Goal: Task Accomplishment & Management: Use online tool/utility

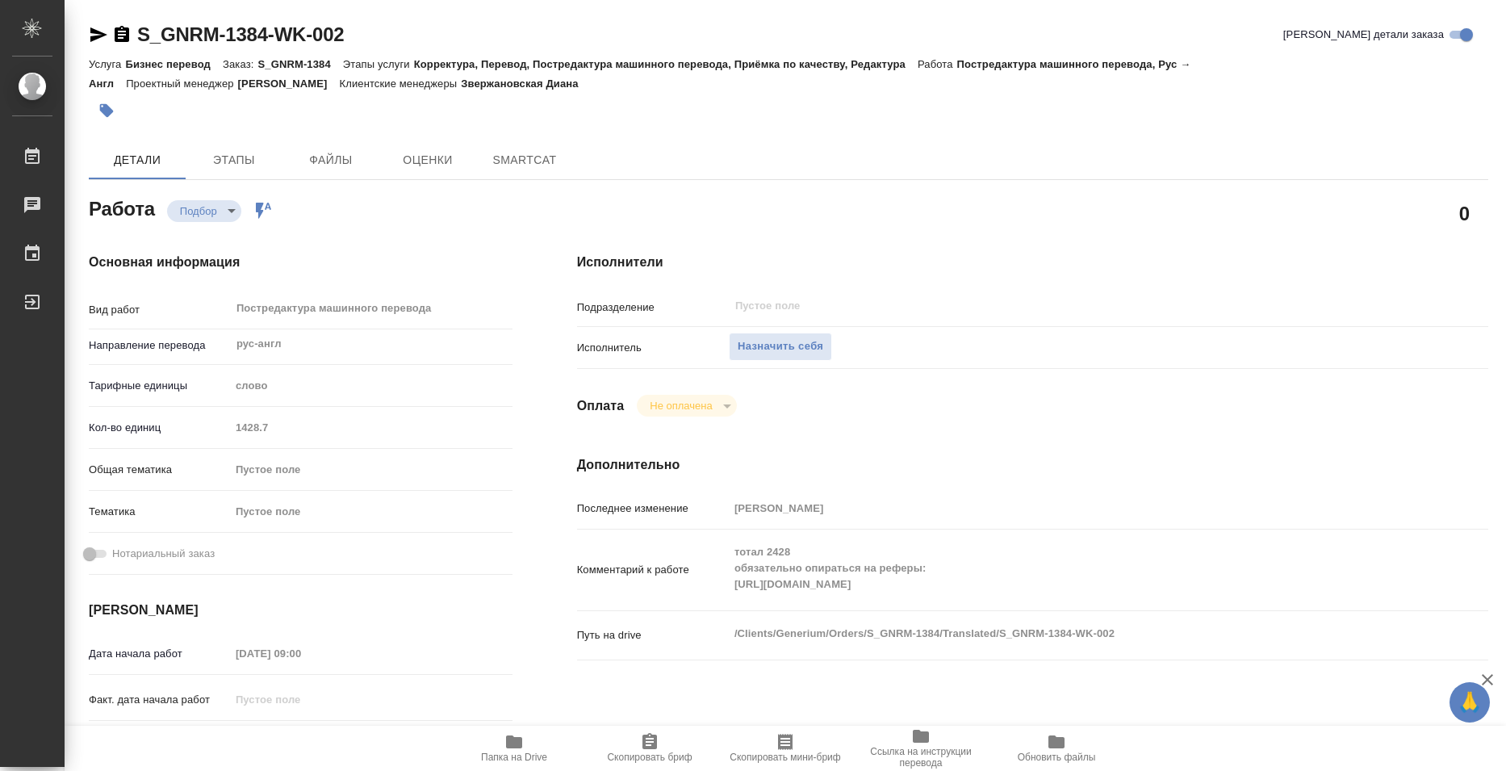
type textarea "x"
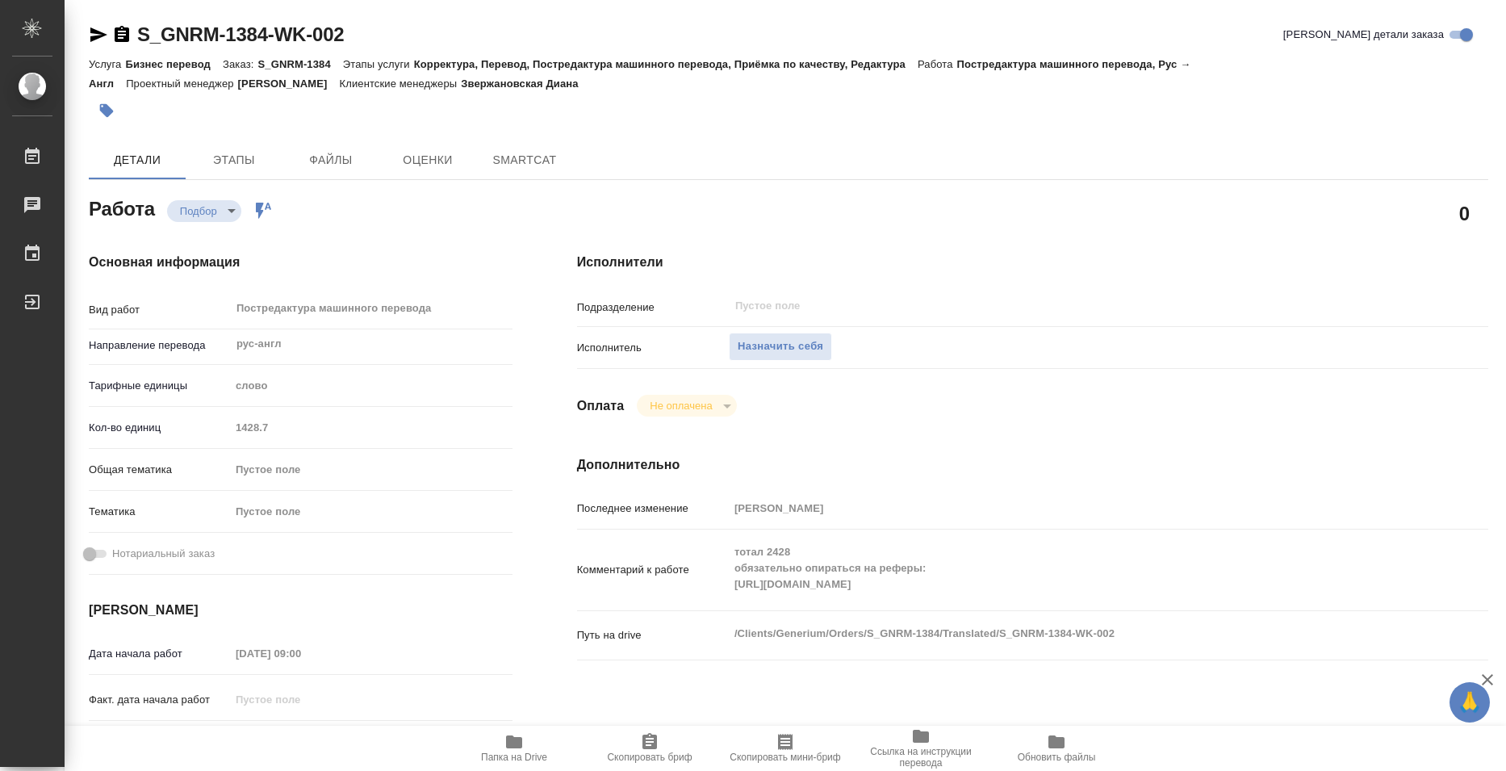
type textarea "x"
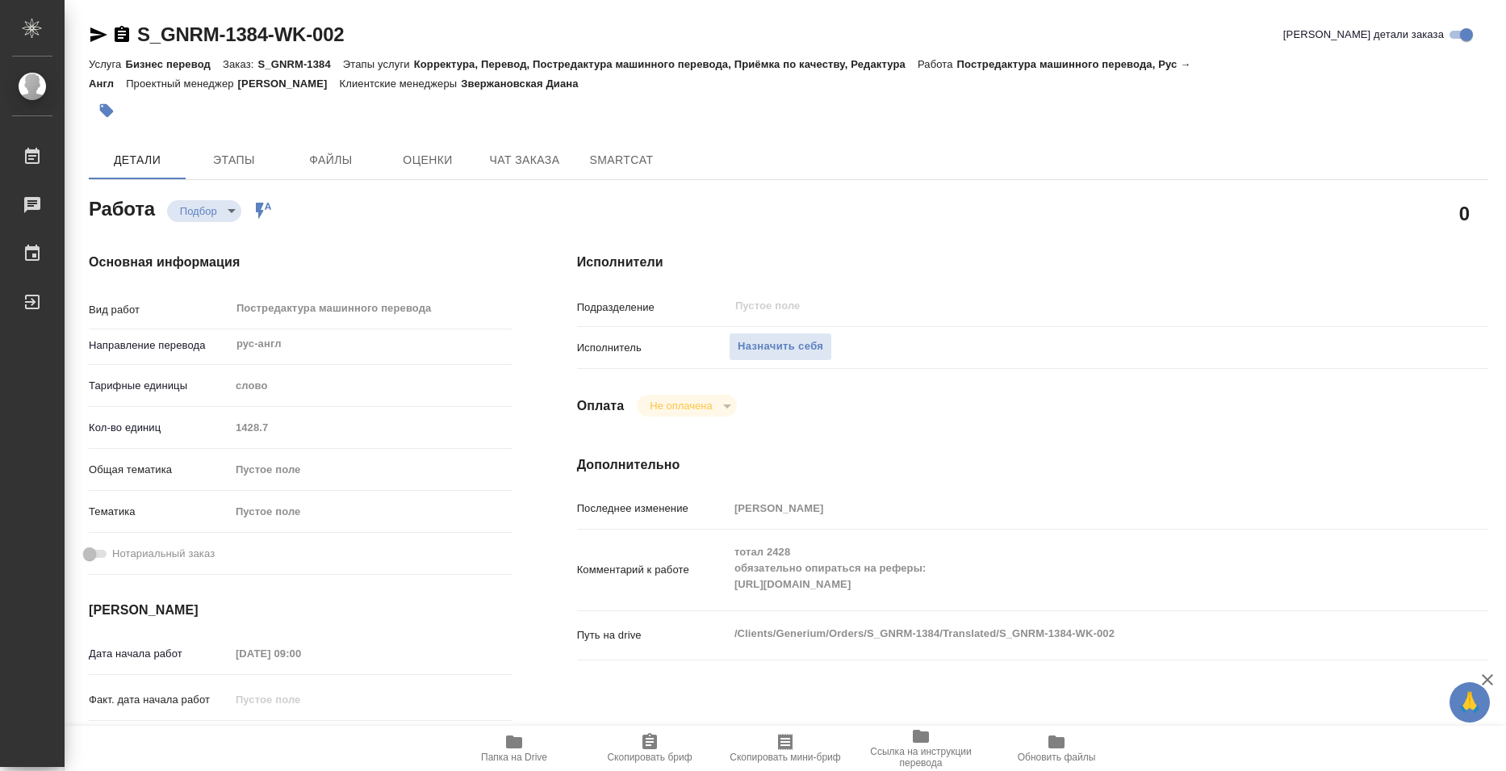
type textarea "x"
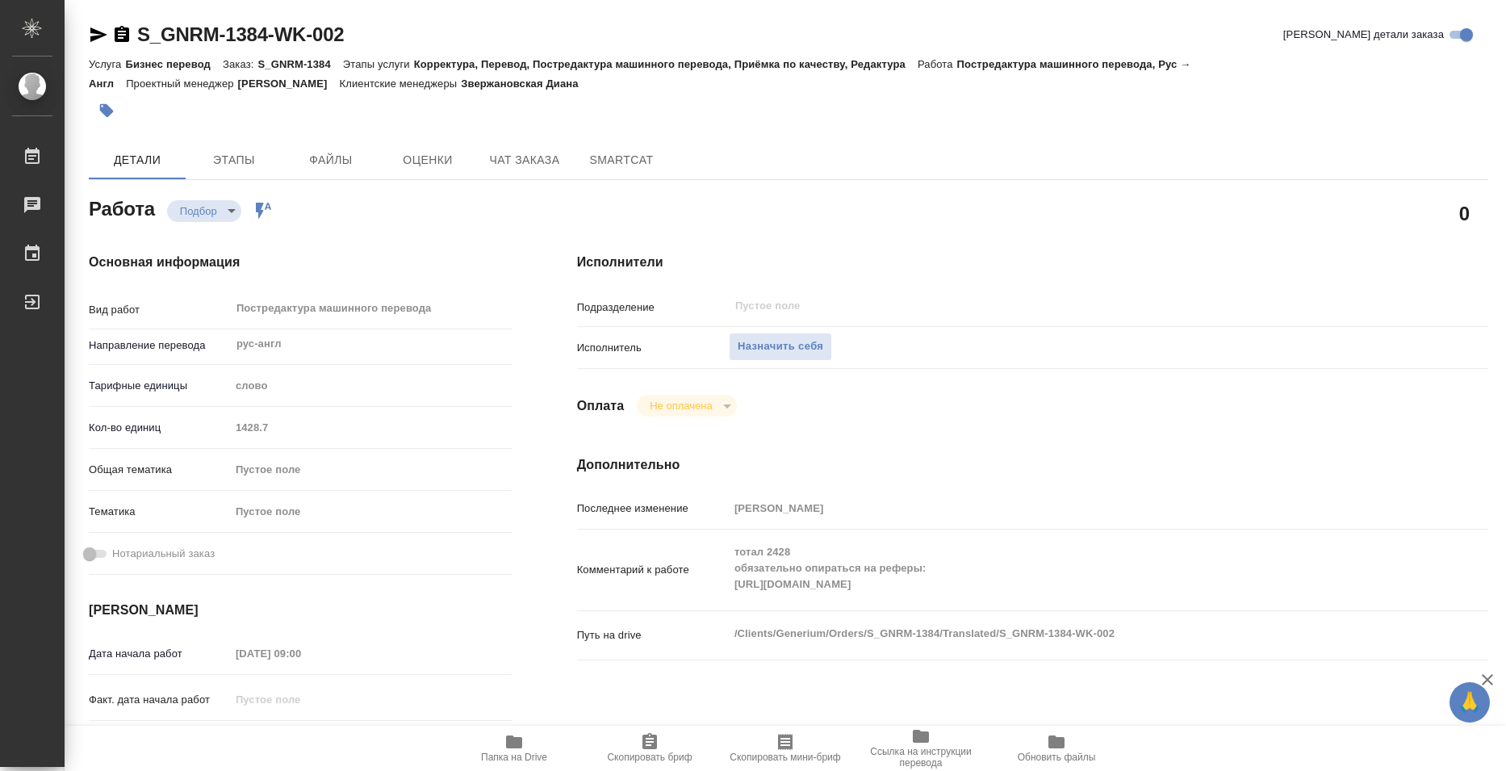
type textarea "x"
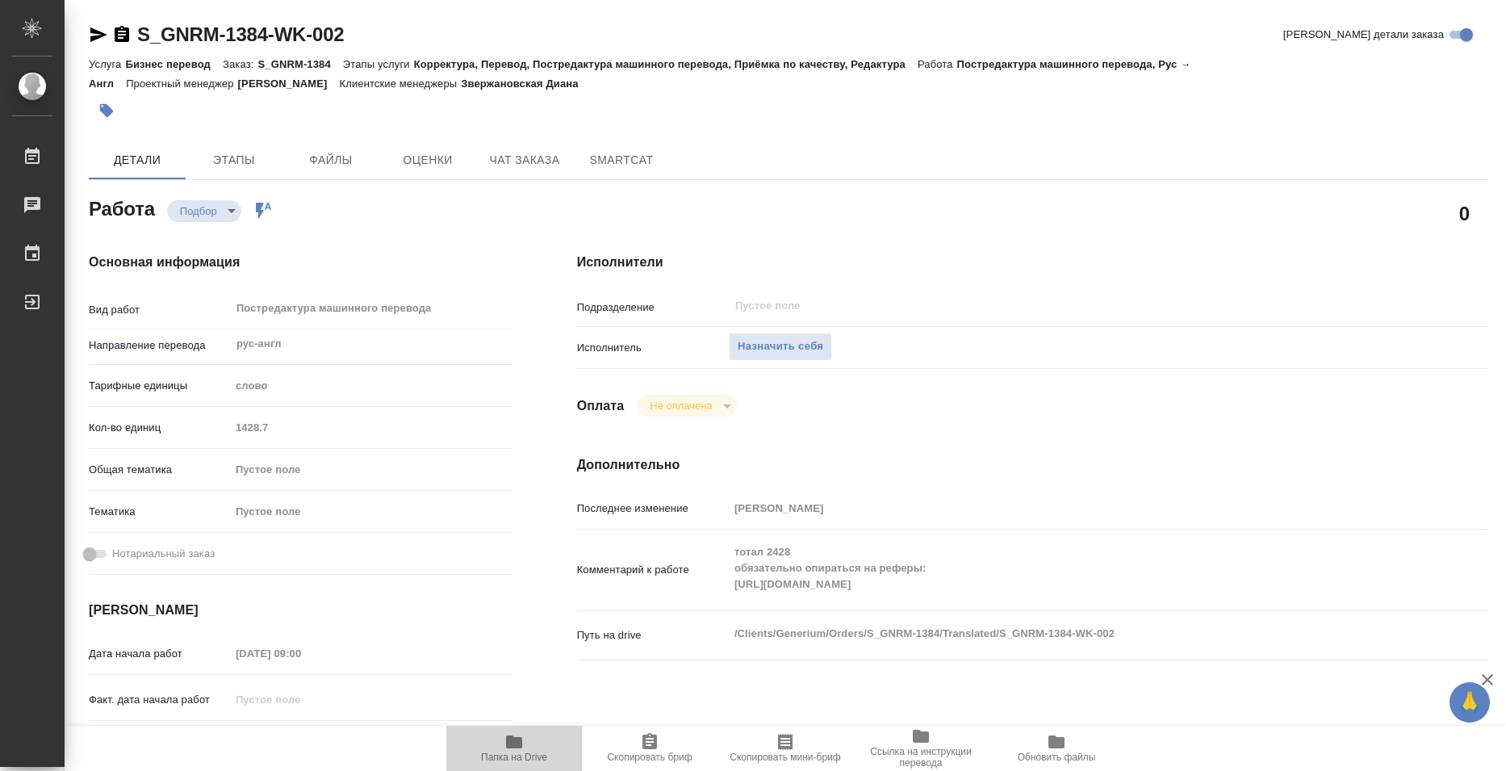
click at [538, 755] on span "Папка на Drive" at bounding box center [514, 756] width 66 height 11
